Goal: Information Seeking & Learning: Understand process/instructions

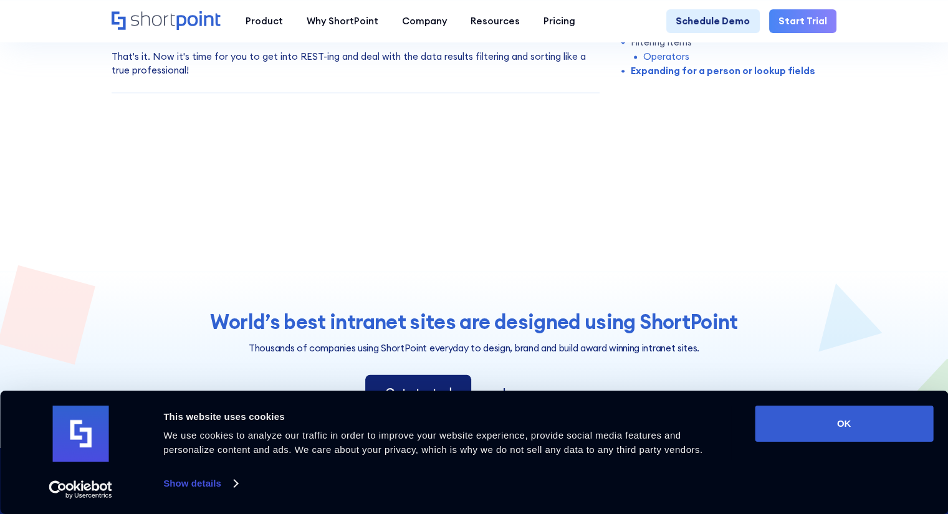
scroll to position [2993, 0]
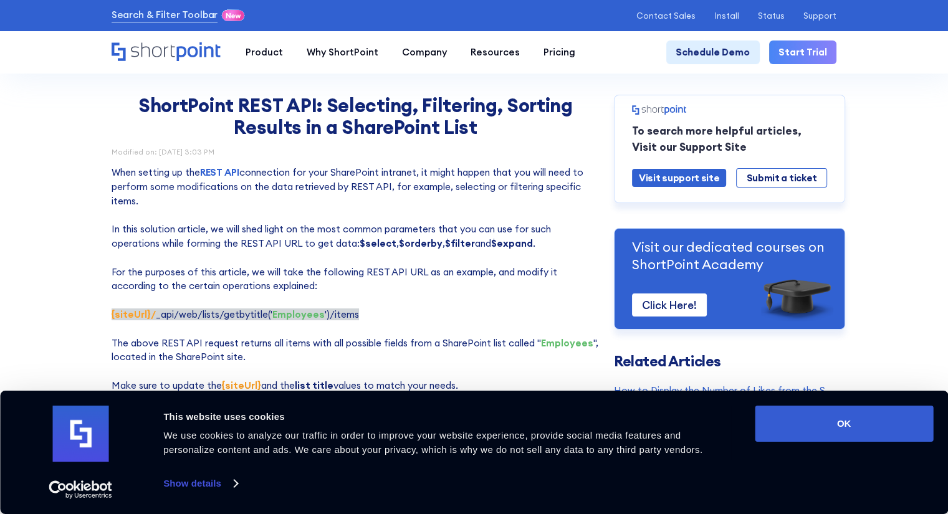
scroll to position [315, 0]
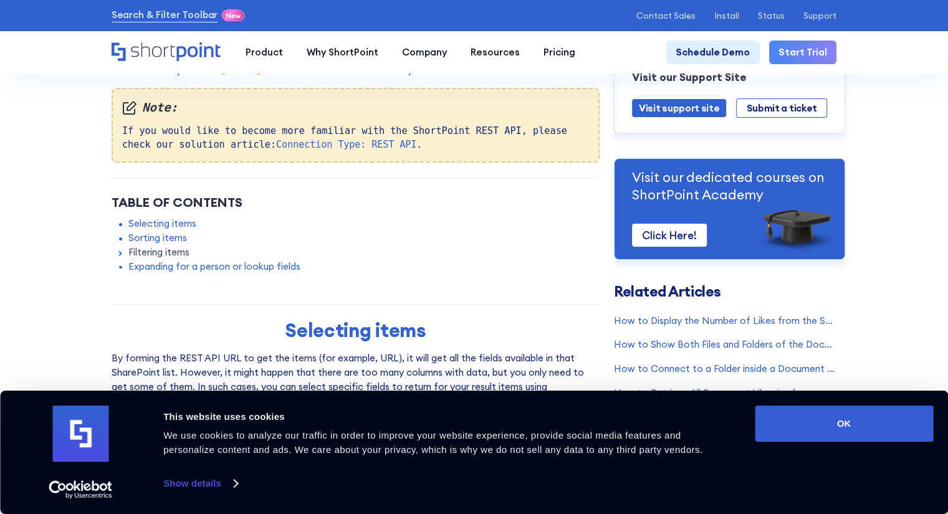
click at [156, 260] on link "Filtering items" at bounding box center [158, 253] width 61 height 14
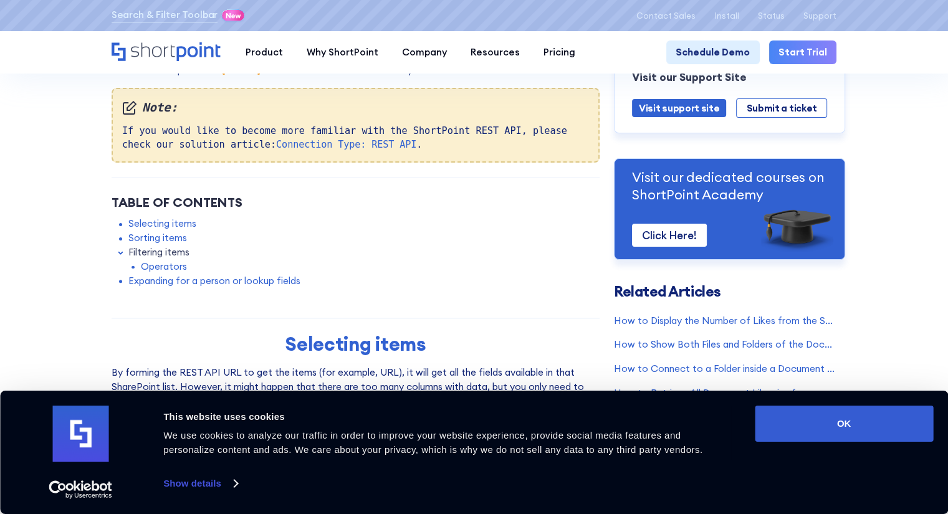
click at [161, 271] on link "Operators" at bounding box center [164, 267] width 46 height 14
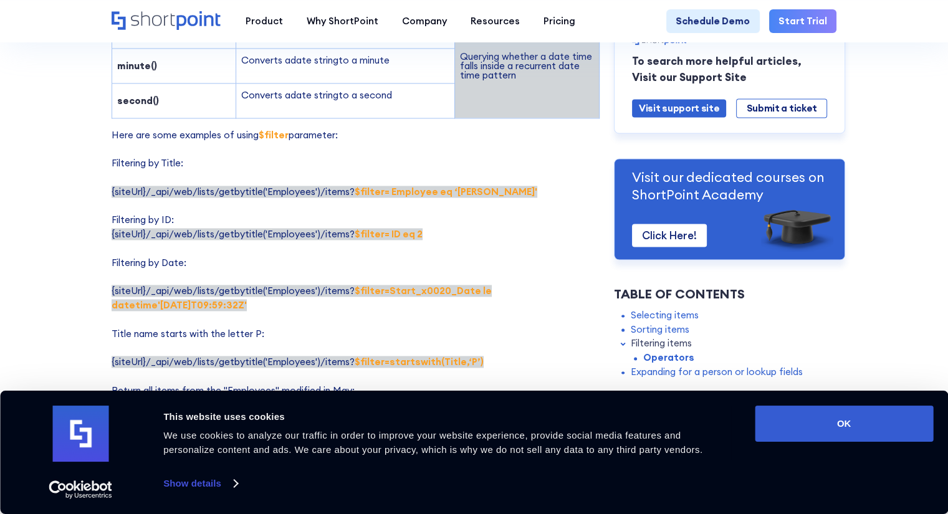
scroll to position [1970, 0]
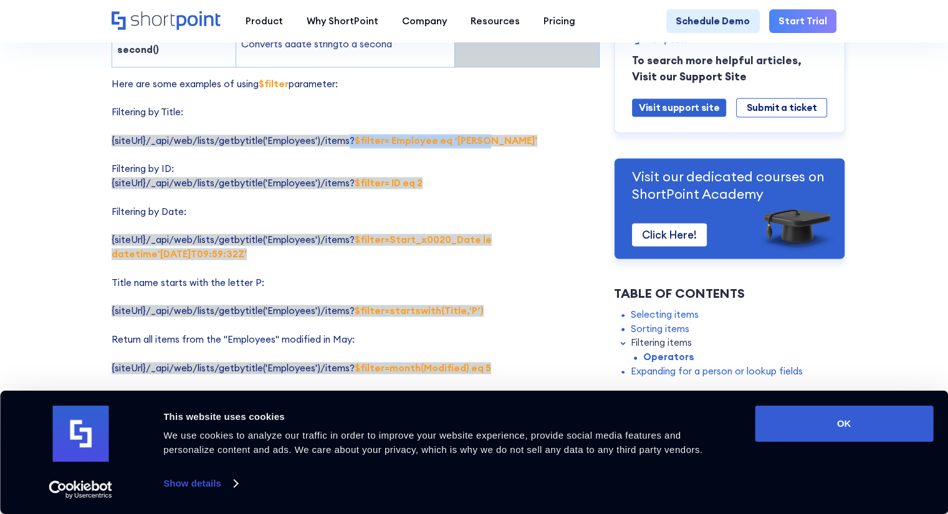
drag, startPoint x: 484, startPoint y: 138, endPoint x: 347, endPoint y: 138, distance: 137.2
click at [347, 138] on p "Here are some examples of using $filter parameter: Filtering by Title: {siteUrl…" at bounding box center [356, 269] width 488 height 384
copy span "? $filter= Employee eq ‘[PERSON_NAME]'"
